Goal: Browse casually: Explore the website without a specific task or goal

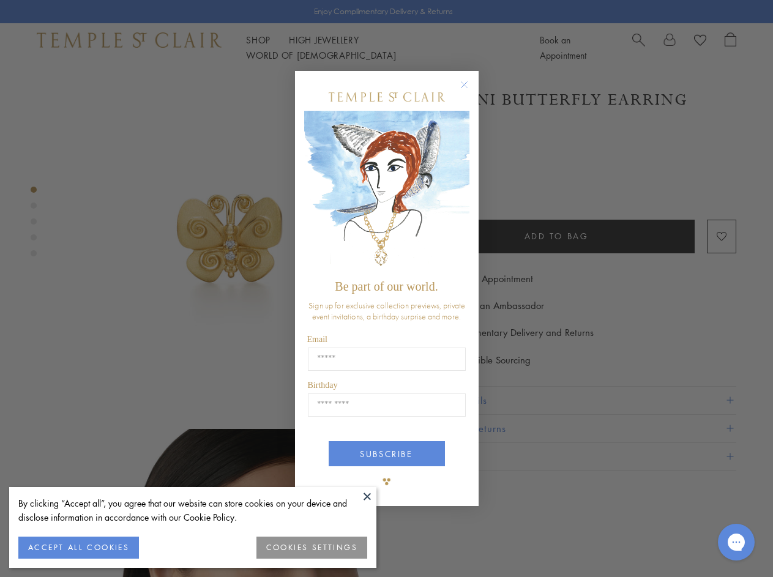
click at [386, 288] on span "Be part of our world." at bounding box center [386, 286] width 103 height 13
click at [367, 497] on button at bounding box center [367, 496] width 18 height 18
click at [78, 548] on button "ACCEPT ALL COOKIES" at bounding box center [78, 548] width 121 height 22
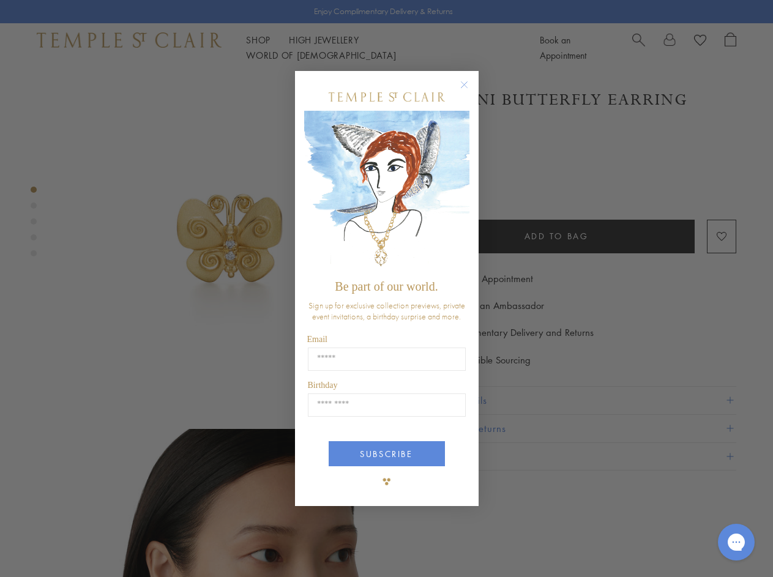
click at [312, 548] on div "Close dialog Be part of our world. Sign up for exclusive collection previews, p…" at bounding box center [386, 288] width 773 height 577
click at [470, 90] on icon "Close dialog" at bounding box center [464, 84] width 15 height 15
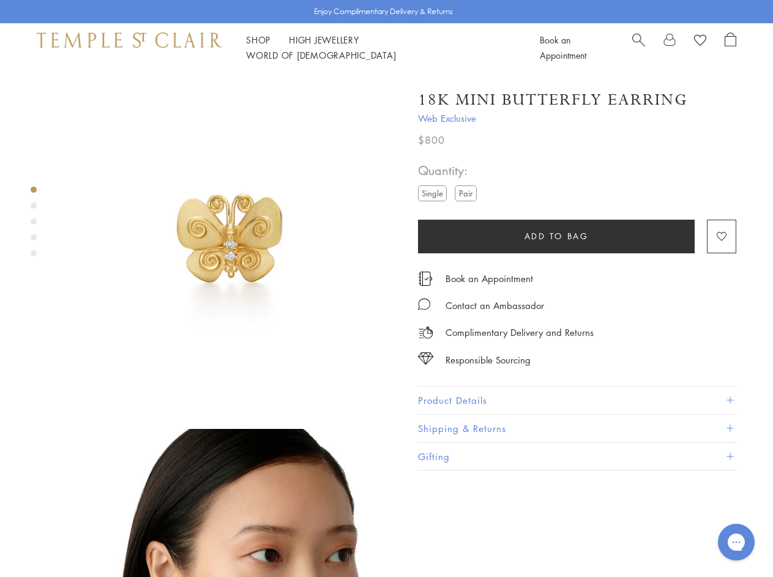
click at [387, 488] on button "SUBSCRIBE" at bounding box center [387, 500] width 116 height 25
click at [737, 543] on icon "Open gorgias live chat" at bounding box center [737, 542] width 12 height 12
